Goal: Feedback & Contribution: Submit feedback/report problem

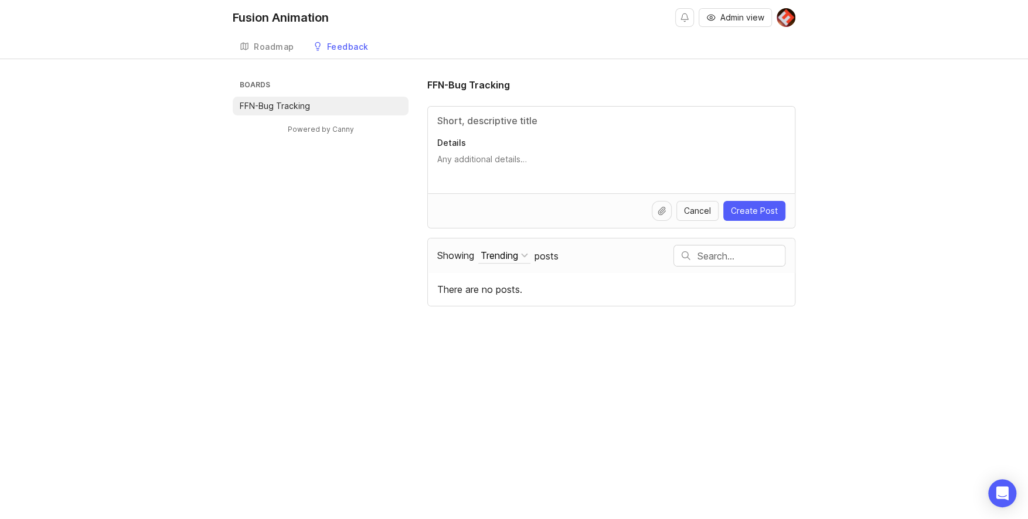
click at [294, 267] on div "Boards FFN-Bug Tracking Powered by Canny FFN-Bug Tracking Details Cancel Create…" at bounding box center [514, 192] width 563 height 229
click at [504, 142] on p "Details" at bounding box center [611, 143] width 348 height 12
click at [504, 154] on textarea "Details" at bounding box center [611, 165] width 348 height 23
click at [505, 127] on input "Title" at bounding box center [611, 121] width 348 height 14
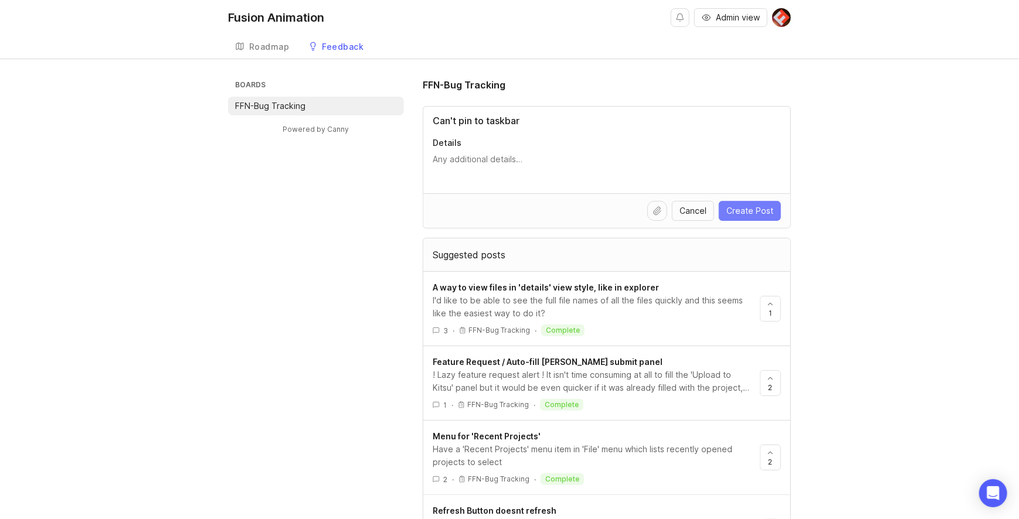
type input "Can't pin to taskbar"
click at [740, 206] on span "Create Post" at bounding box center [749, 211] width 47 height 12
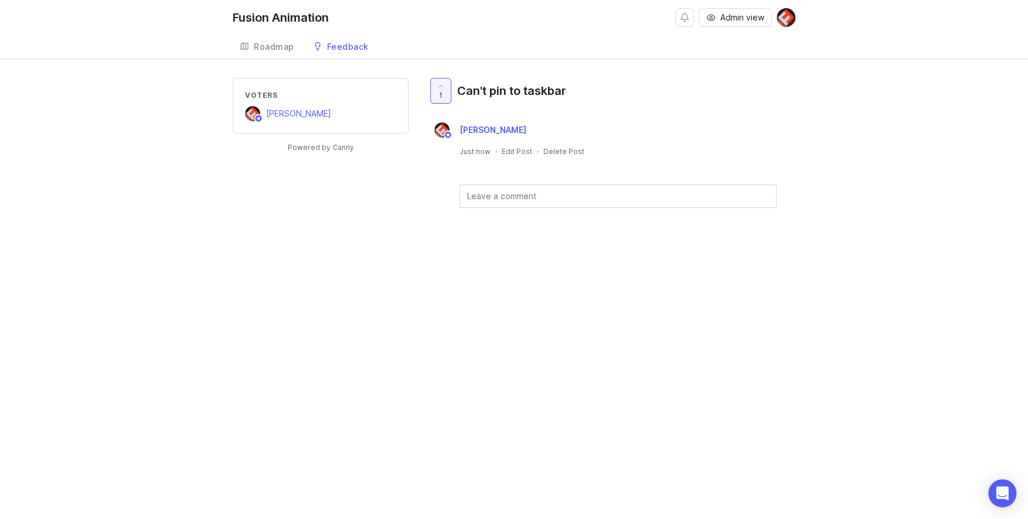
click at [280, 46] on div "Roadmap" at bounding box center [274, 47] width 40 height 8
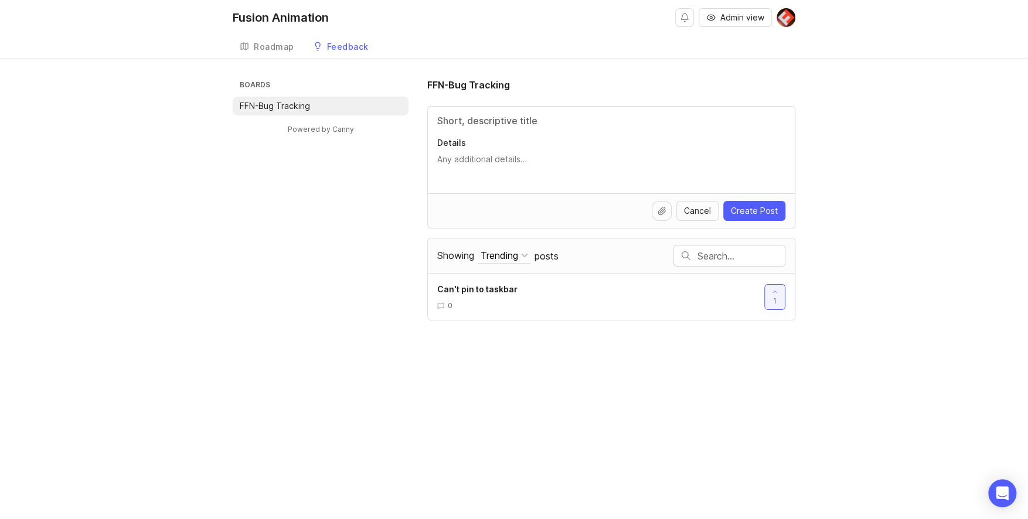
click at [445, 255] on span "Showing" at bounding box center [455, 256] width 37 height 12
click at [478, 255] on button "Trending" at bounding box center [504, 256] width 52 height 16
click at [492, 307] on div "Top" at bounding box center [496, 314] width 66 height 20
click at [499, 258] on button "Top" at bounding box center [494, 256] width 32 height 16
click at [495, 329] on div "New" at bounding box center [496, 334] width 66 height 20
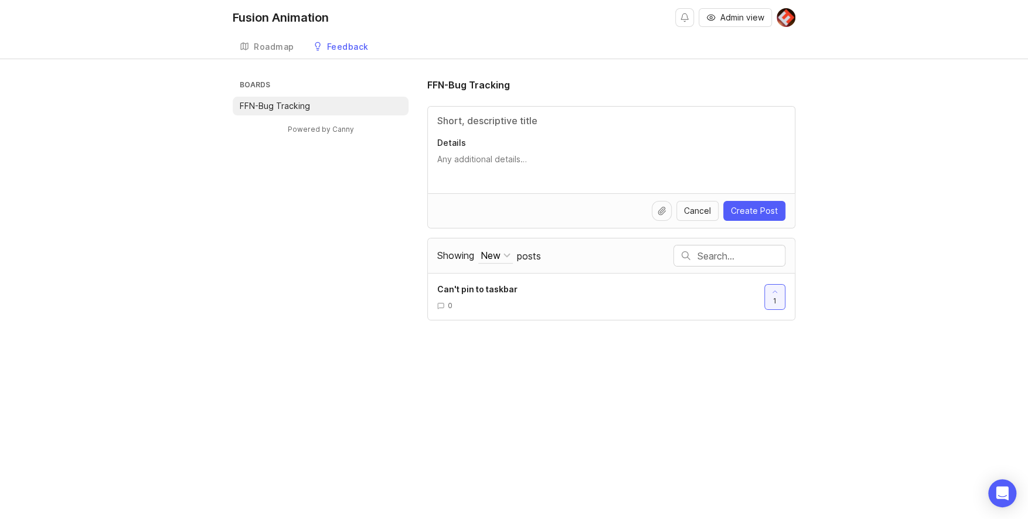
click at [535, 253] on span "posts" at bounding box center [529, 256] width 24 height 13
click at [448, 250] on span "Showing" at bounding box center [455, 256] width 37 height 12
click at [478, 250] on button "New" at bounding box center [495, 256] width 35 height 16
click at [357, 260] on div "Boards FFN-Bug Tracking Powered by Canny FFN-Bug Tracking Details Cancel Create…" at bounding box center [514, 199] width 563 height 243
click at [252, 42] on link "Roadmap" at bounding box center [267, 47] width 69 height 24
